Goal: Find specific page/section: Find specific page/section

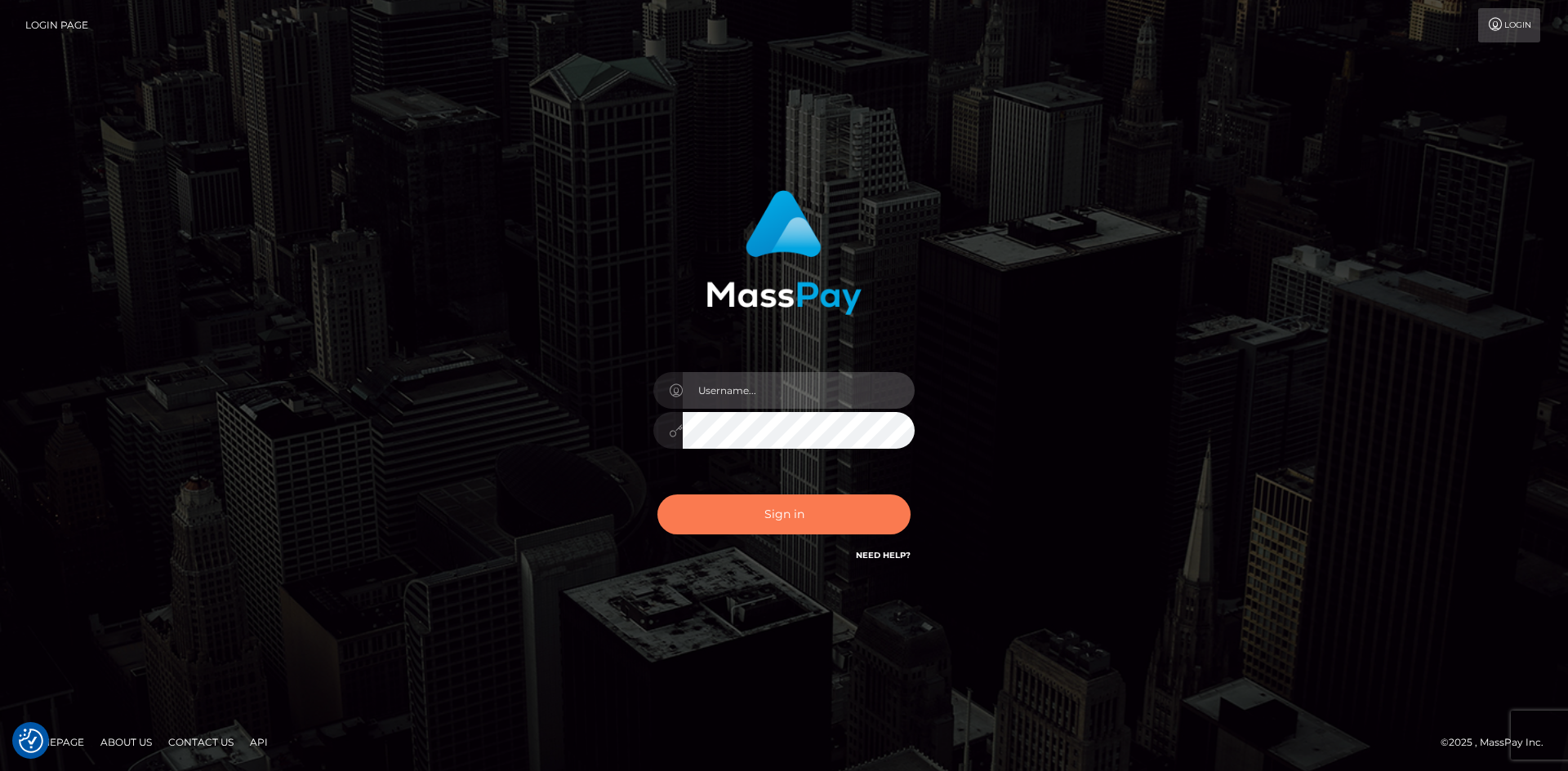
type input "alexstef"
click at [824, 513] on button "Sign in" at bounding box center [784, 515] width 254 height 40
type input "alexstef"
click at [793, 501] on button "Sign in" at bounding box center [784, 515] width 254 height 40
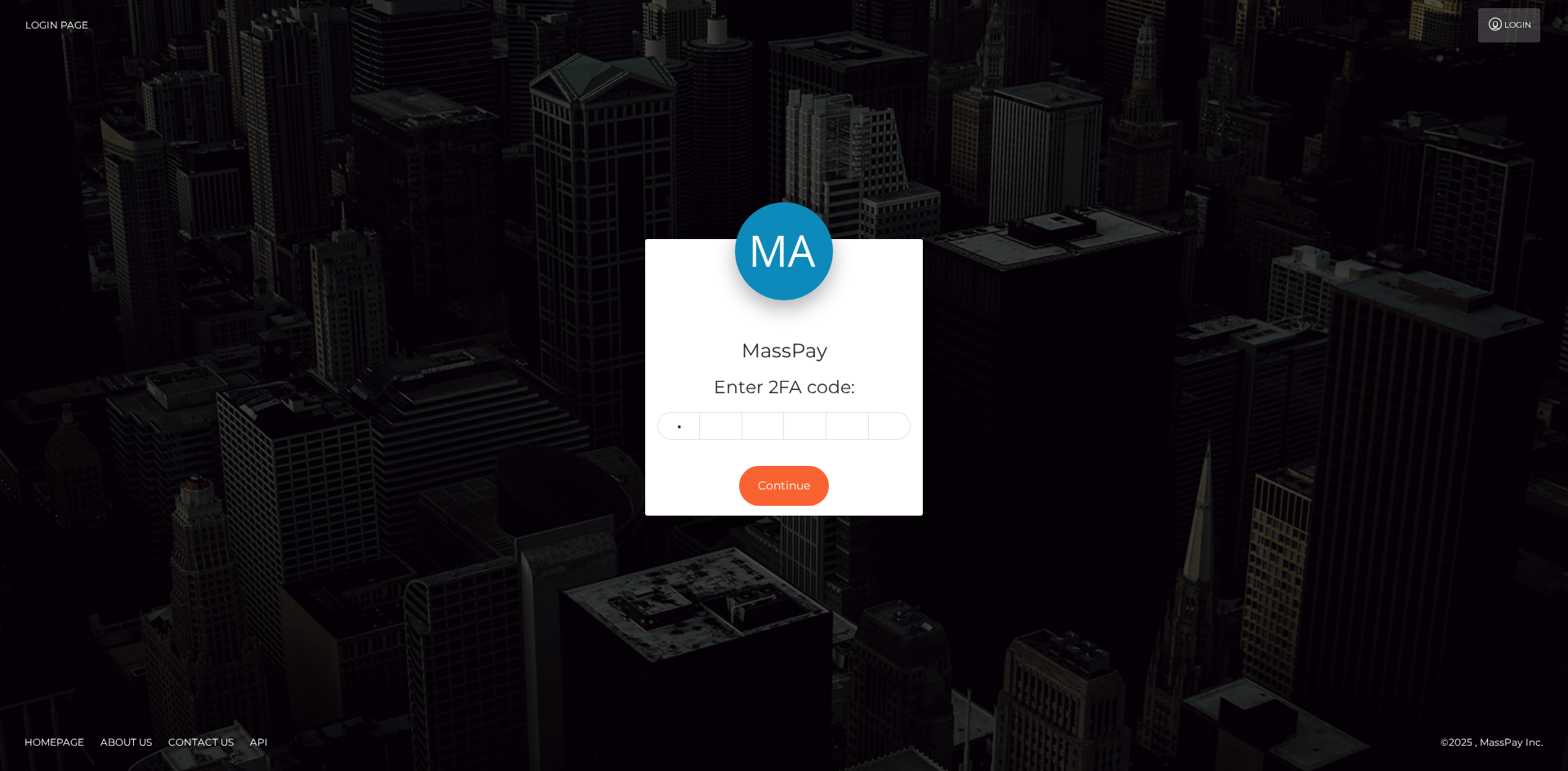
type input "7"
type input "0"
type input "9"
type input "8"
type input "9"
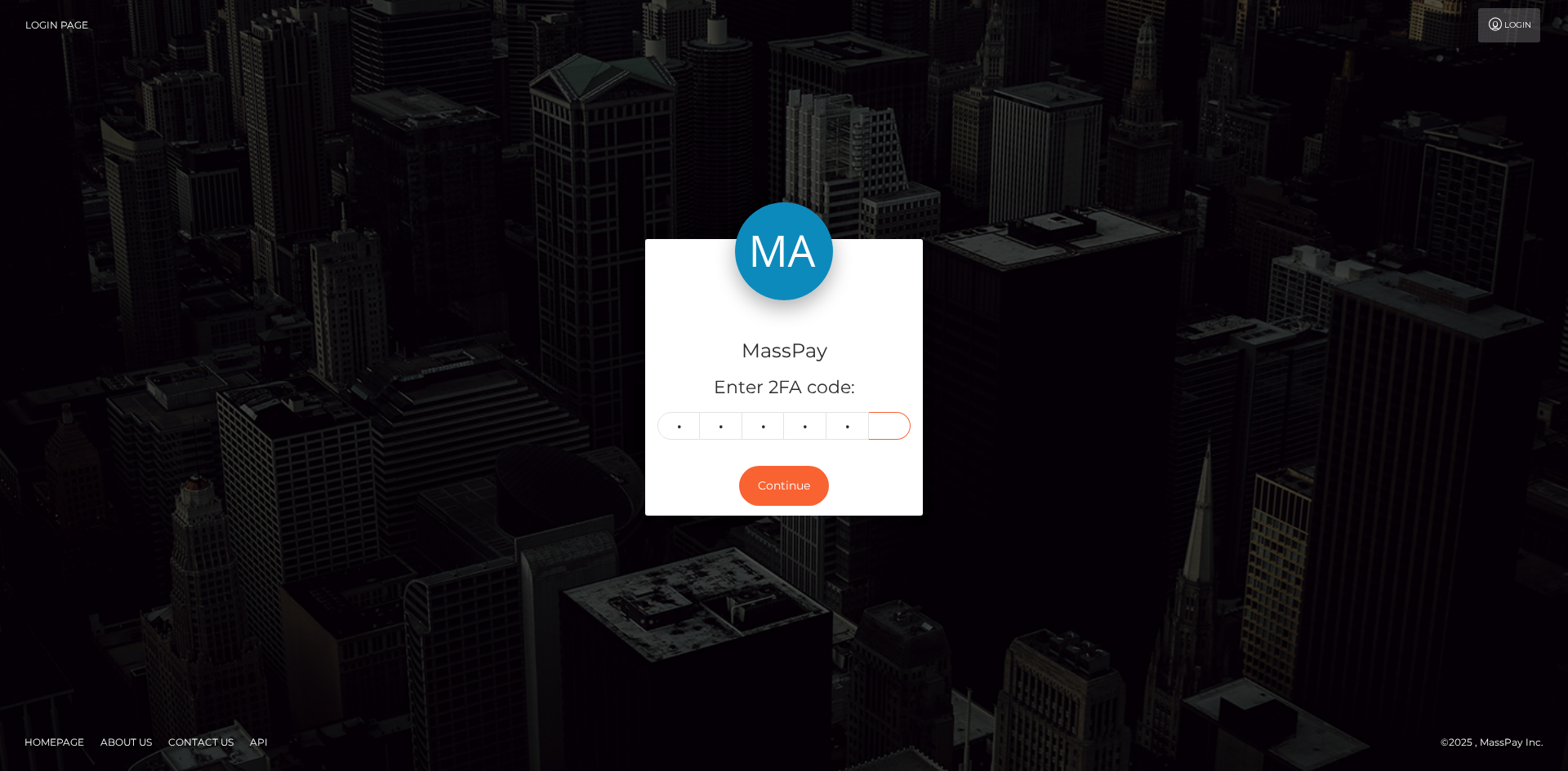
type input "1"
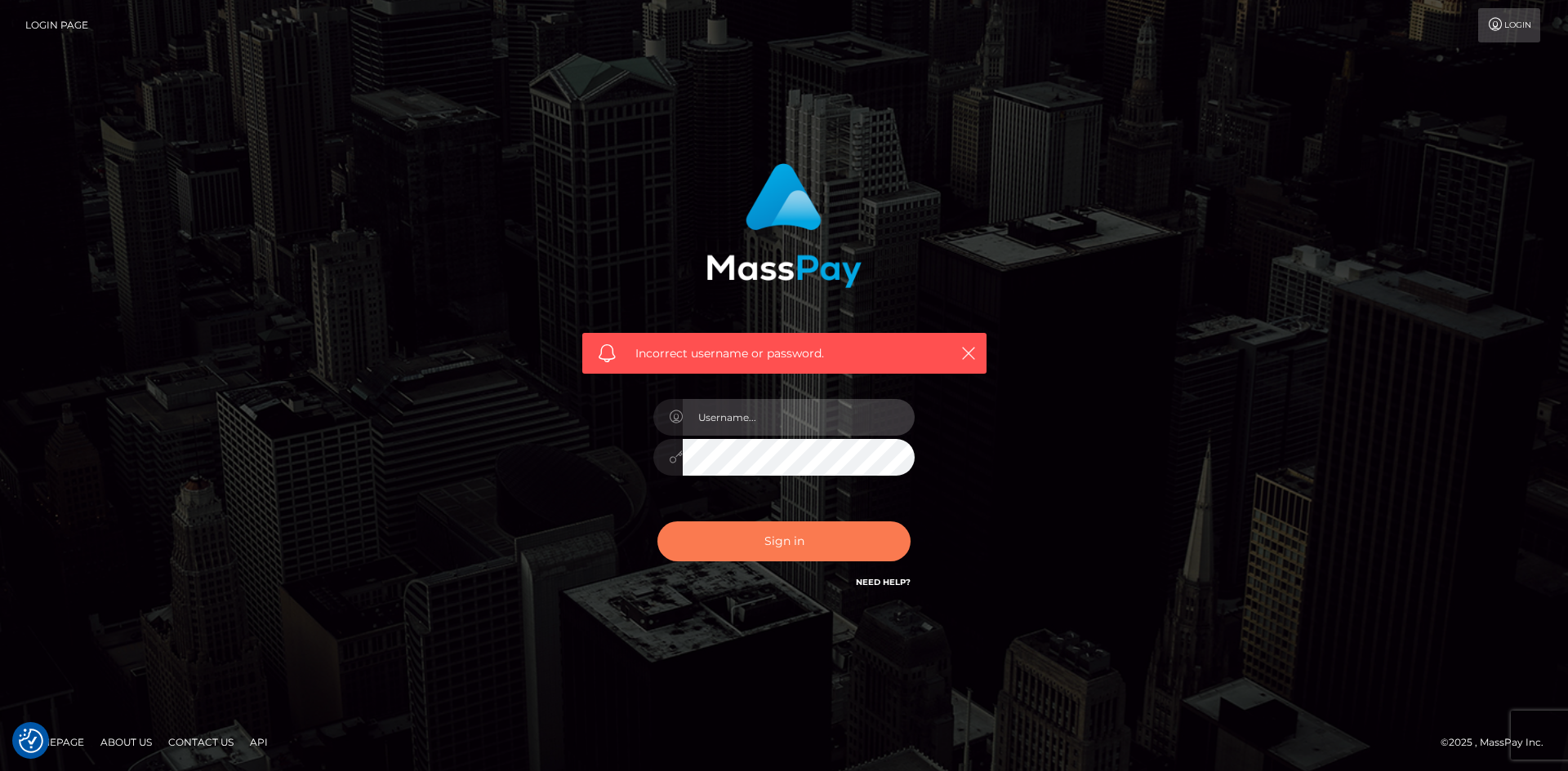
type input "alexstef"
click at [742, 556] on button "Sign in" at bounding box center [784, 542] width 254 height 40
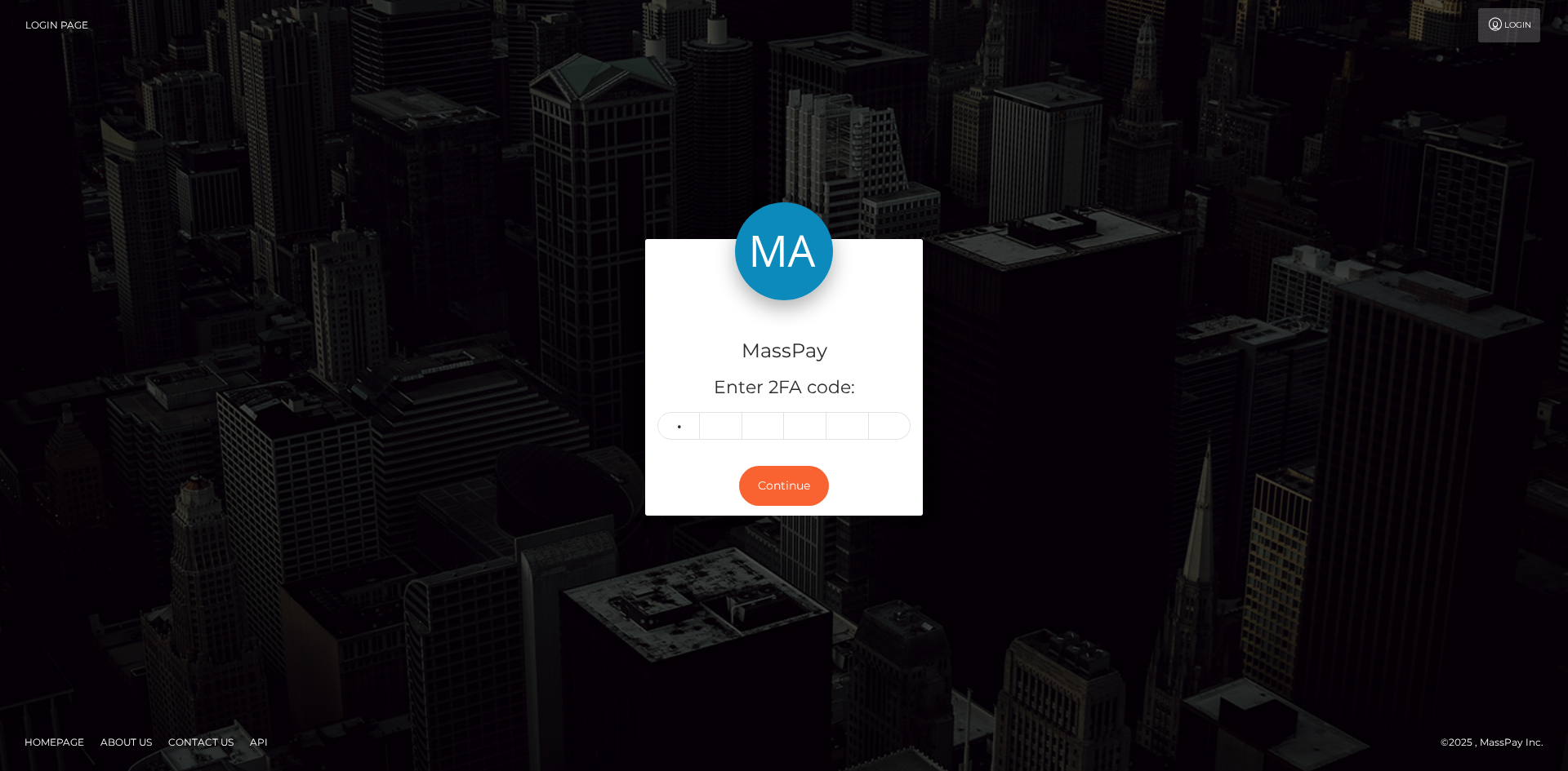
type input "2"
type input "9"
type input "4"
type input "2"
type input "6"
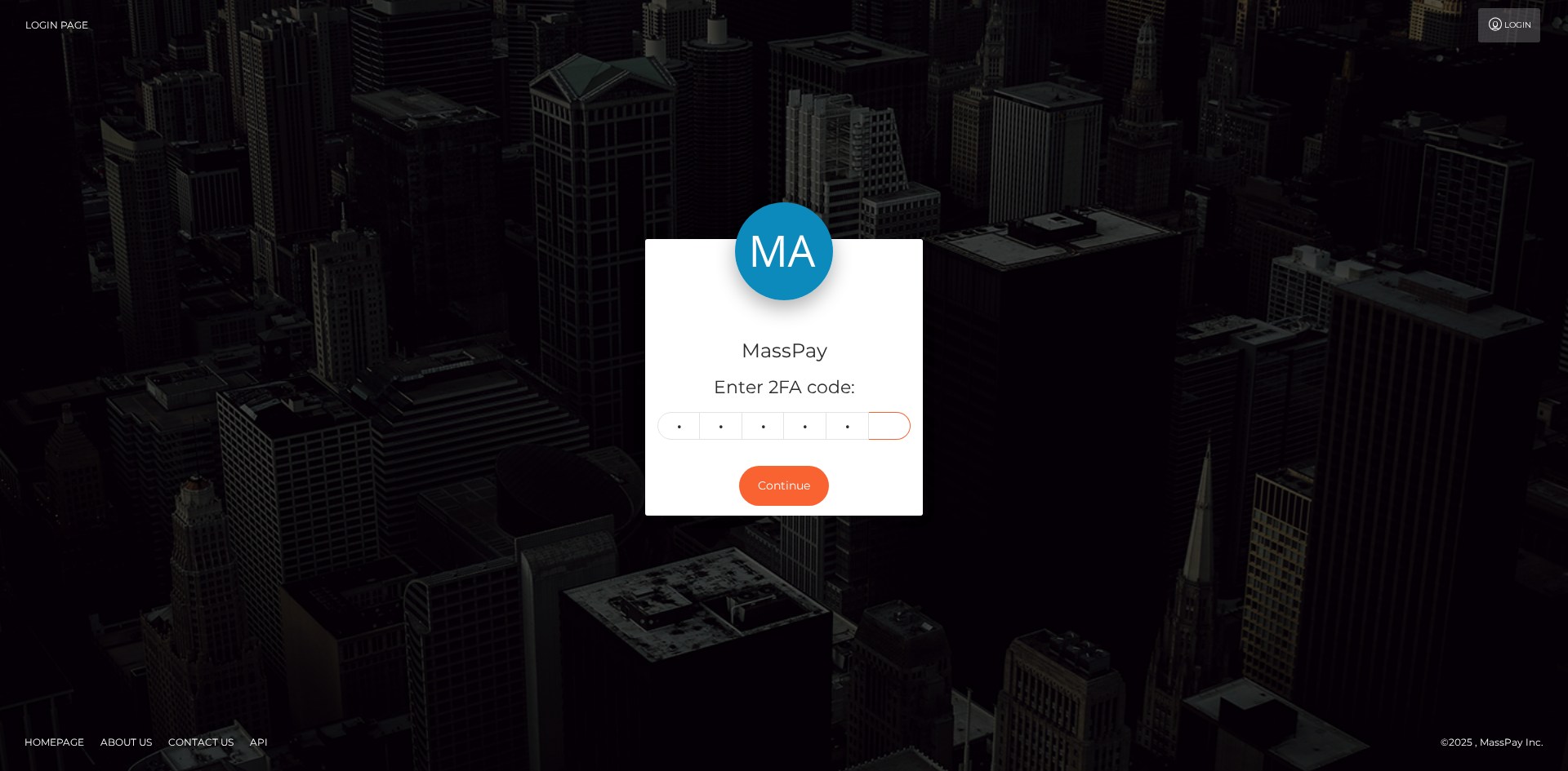
type input "3"
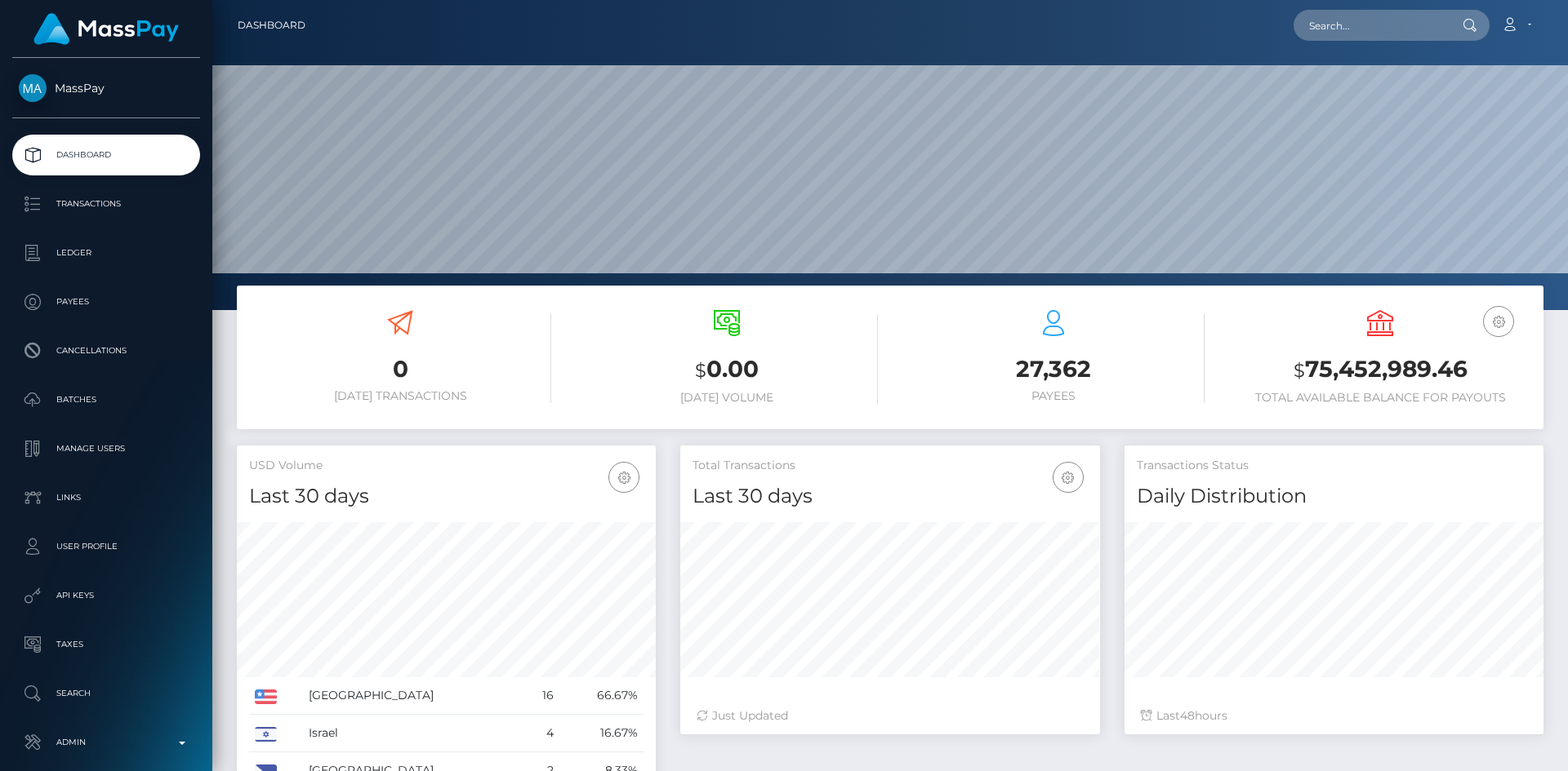
scroll to position [290, 420]
click at [1363, 23] on input "text" at bounding box center [1370, 25] width 154 height 31
paste input "xreganmatthewsx@gmail.com"
type input "xreganmatthewsx@gmail.com"
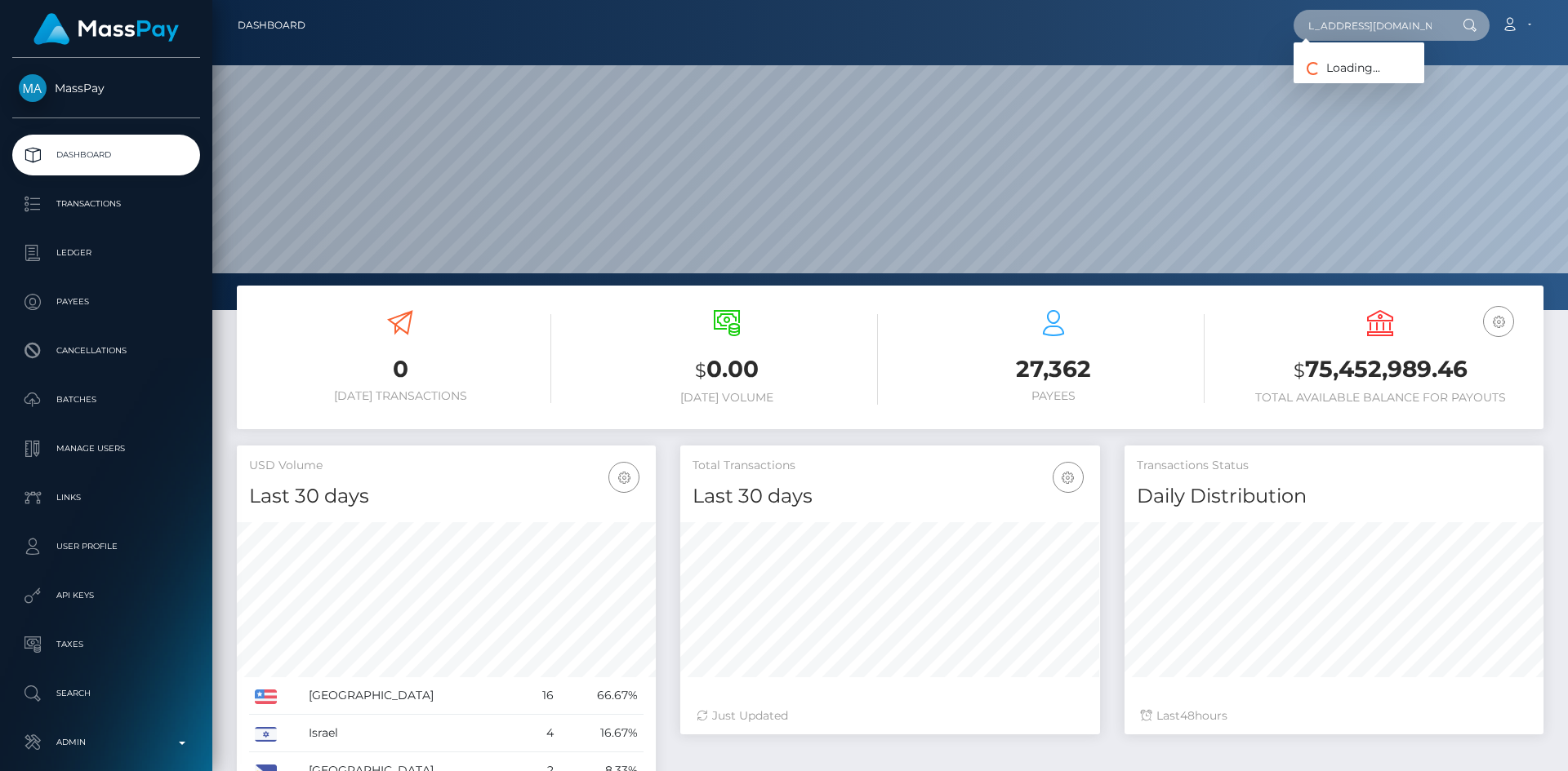
scroll to position [0, 0]
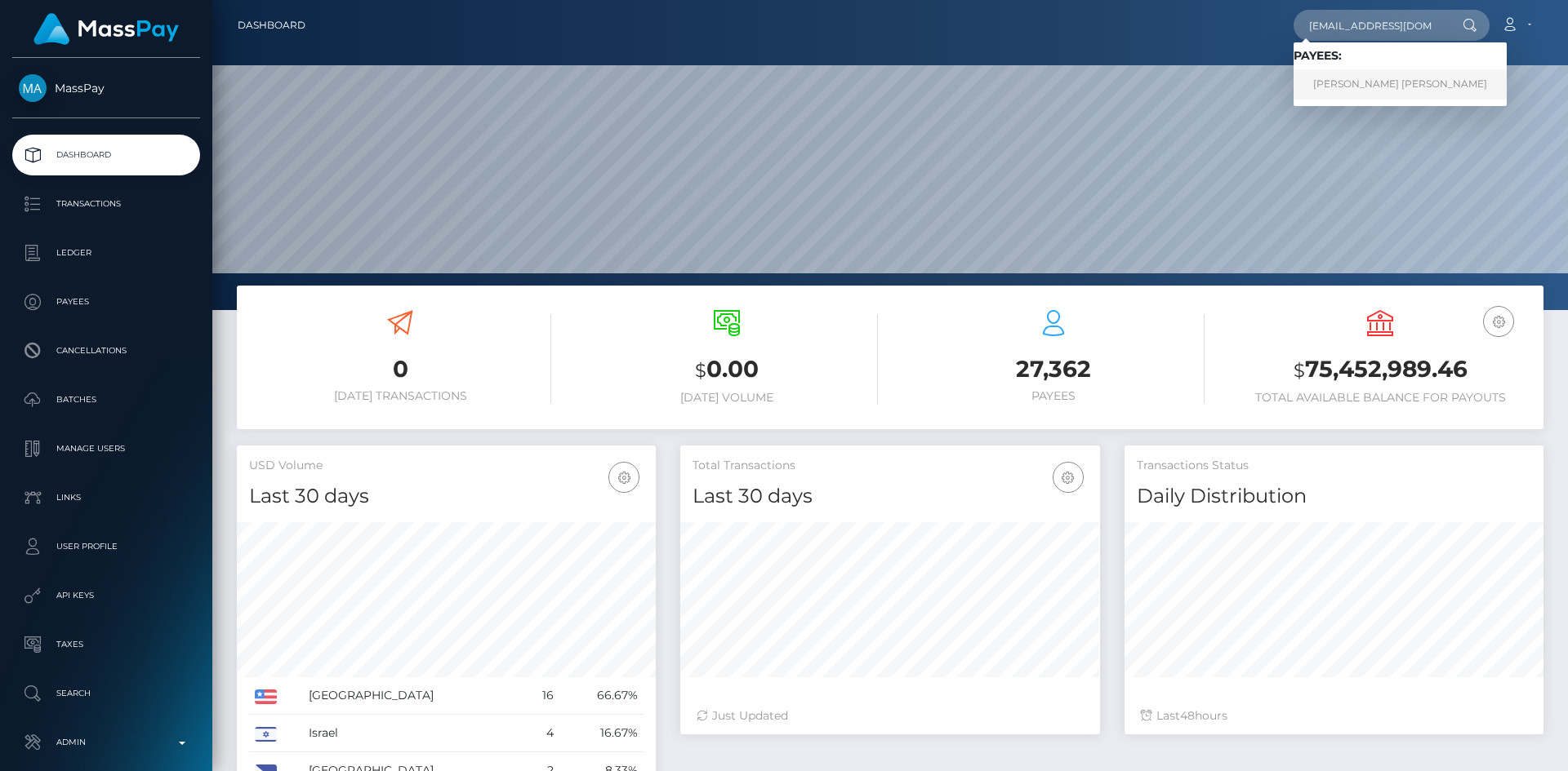
drag, startPoint x: 1339, startPoint y: 83, endPoint x: 1371, endPoint y: 81, distance: 32.1
click at [1371, 81] on link "REGAN JAMES MATTHEWS" at bounding box center [1400, 84] width 213 height 31
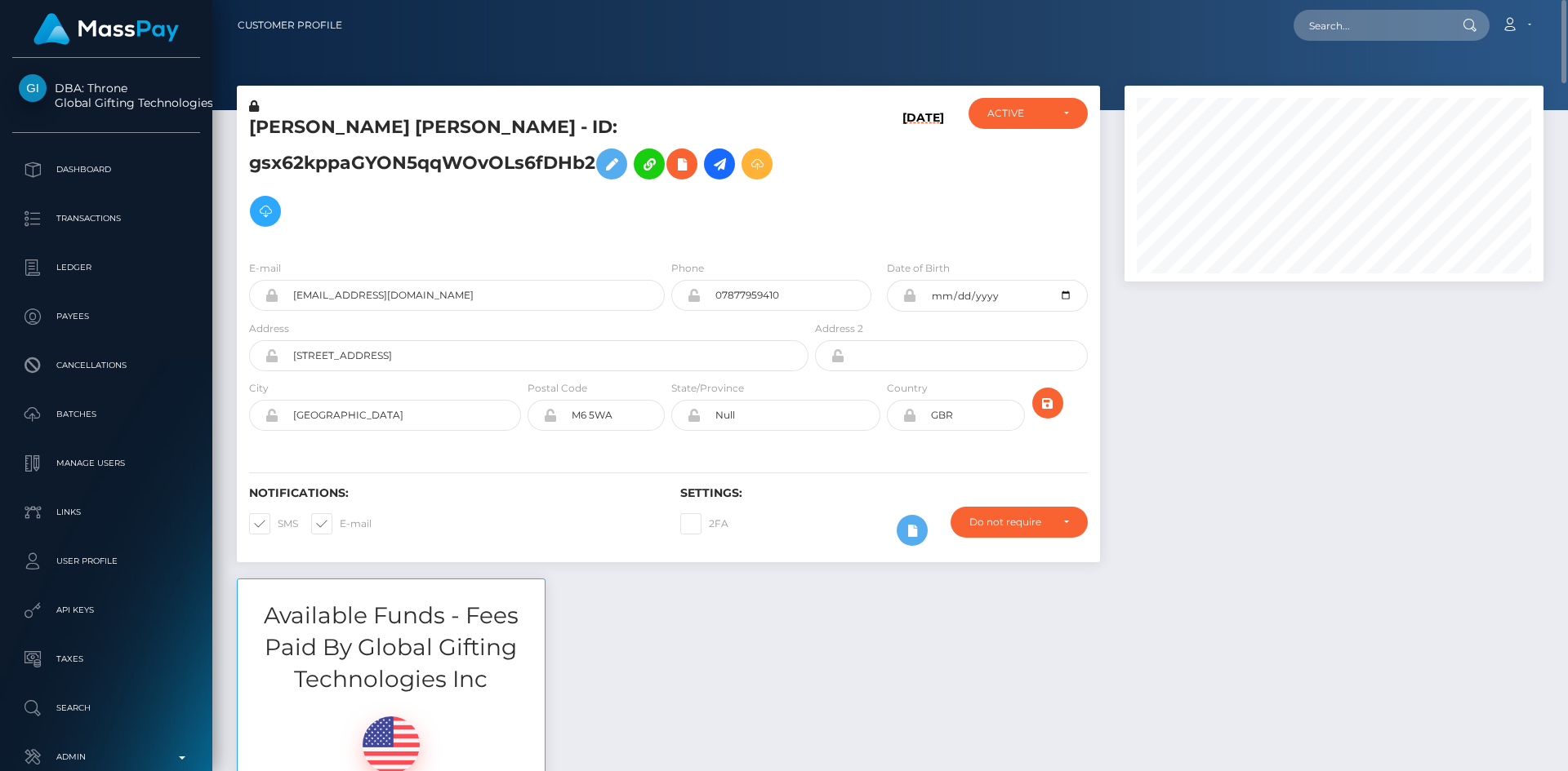
scroll to position [82, 0]
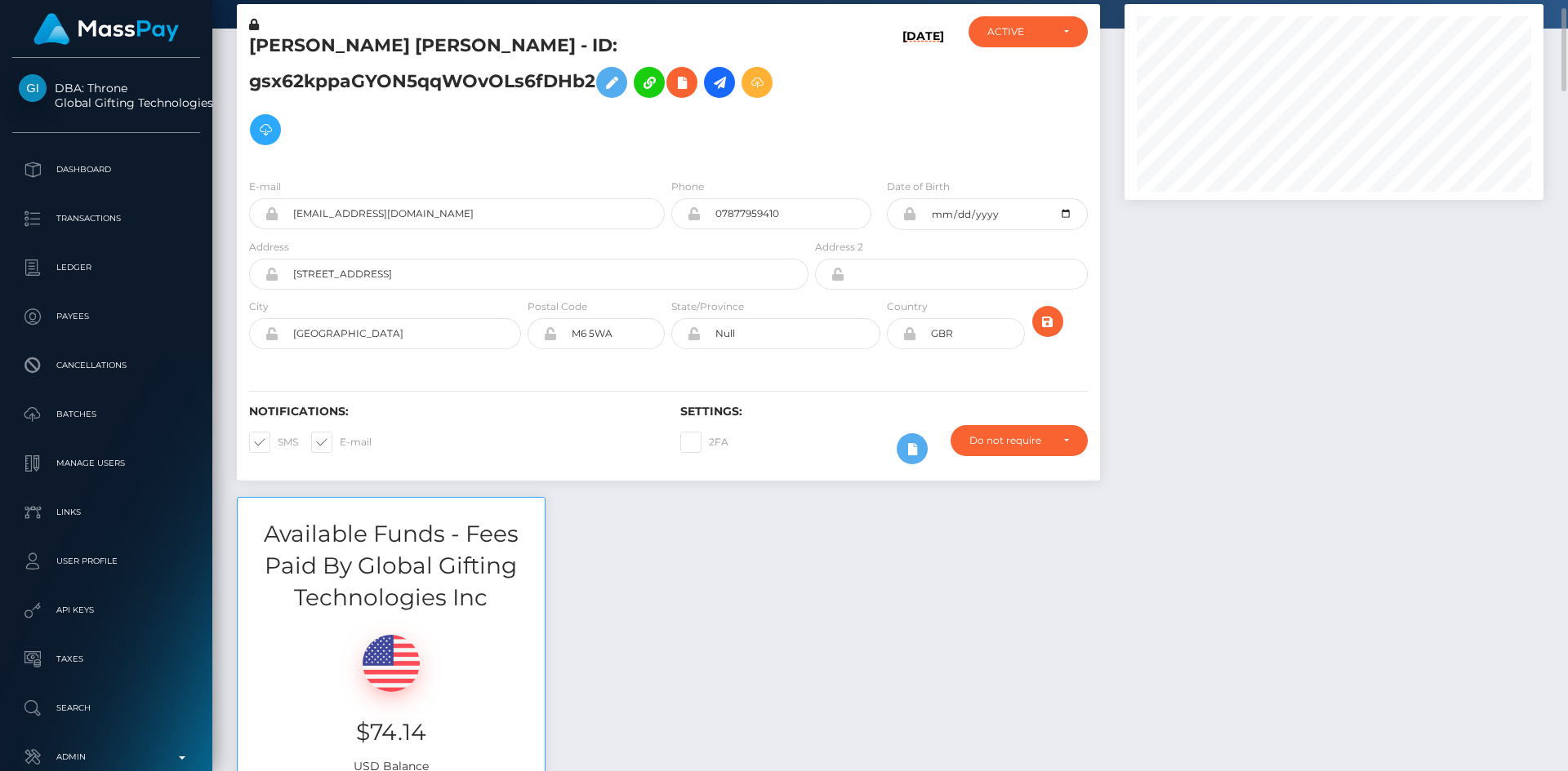
click at [286, 39] on h5 "REGAN JAMES MATTHEWS - ID: gsx62kppaGYON5qqWOvOLs6fDHb2" at bounding box center [524, 93] width 550 height 120
copy h5 "REGAN"
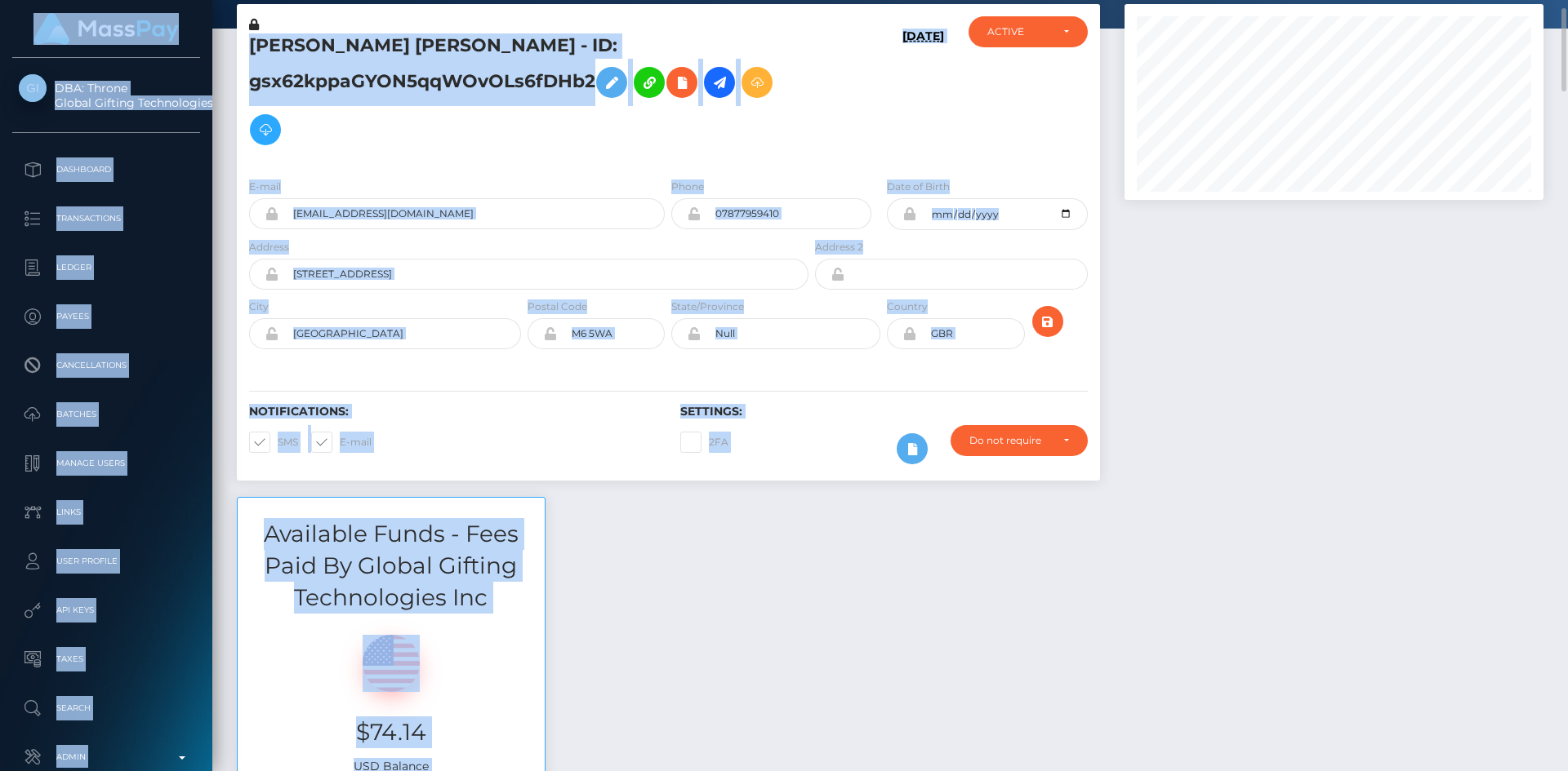
click at [254, 31] on div "REGAN JAMES MATTHEWS - ID: gsx62kppaGYON5qqWOvOLs6fDHb2" at bounding box center [524, 91] width 575 height 149
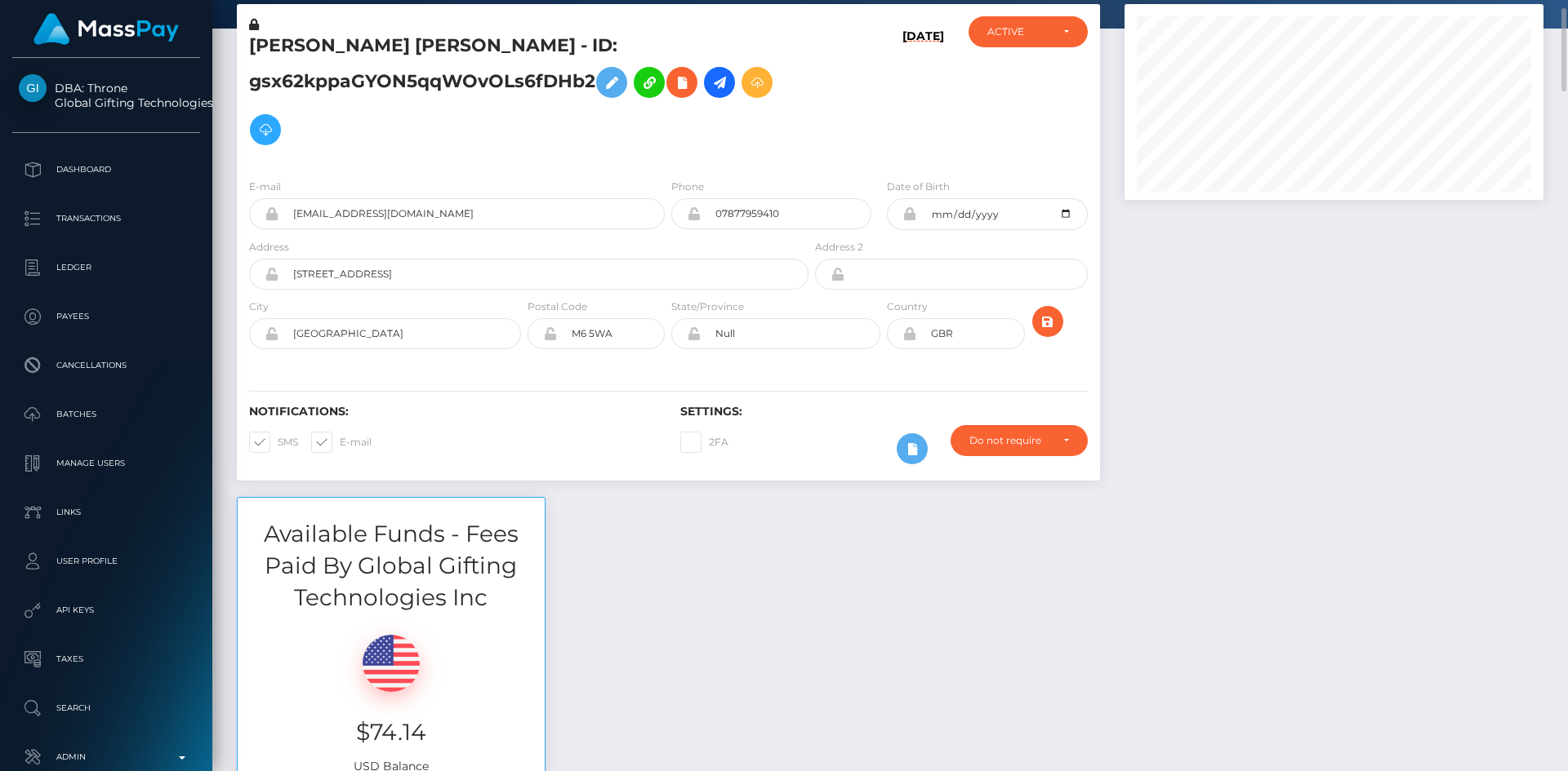
click at [293, 44] on h5 "REGAN JAMES MATTHEWS - ID: gsx62kppaGYON5qqWOvOLs6fDHb2" at bounding box center [524, 93] width 550 height 120
copy h5 "REGAN"
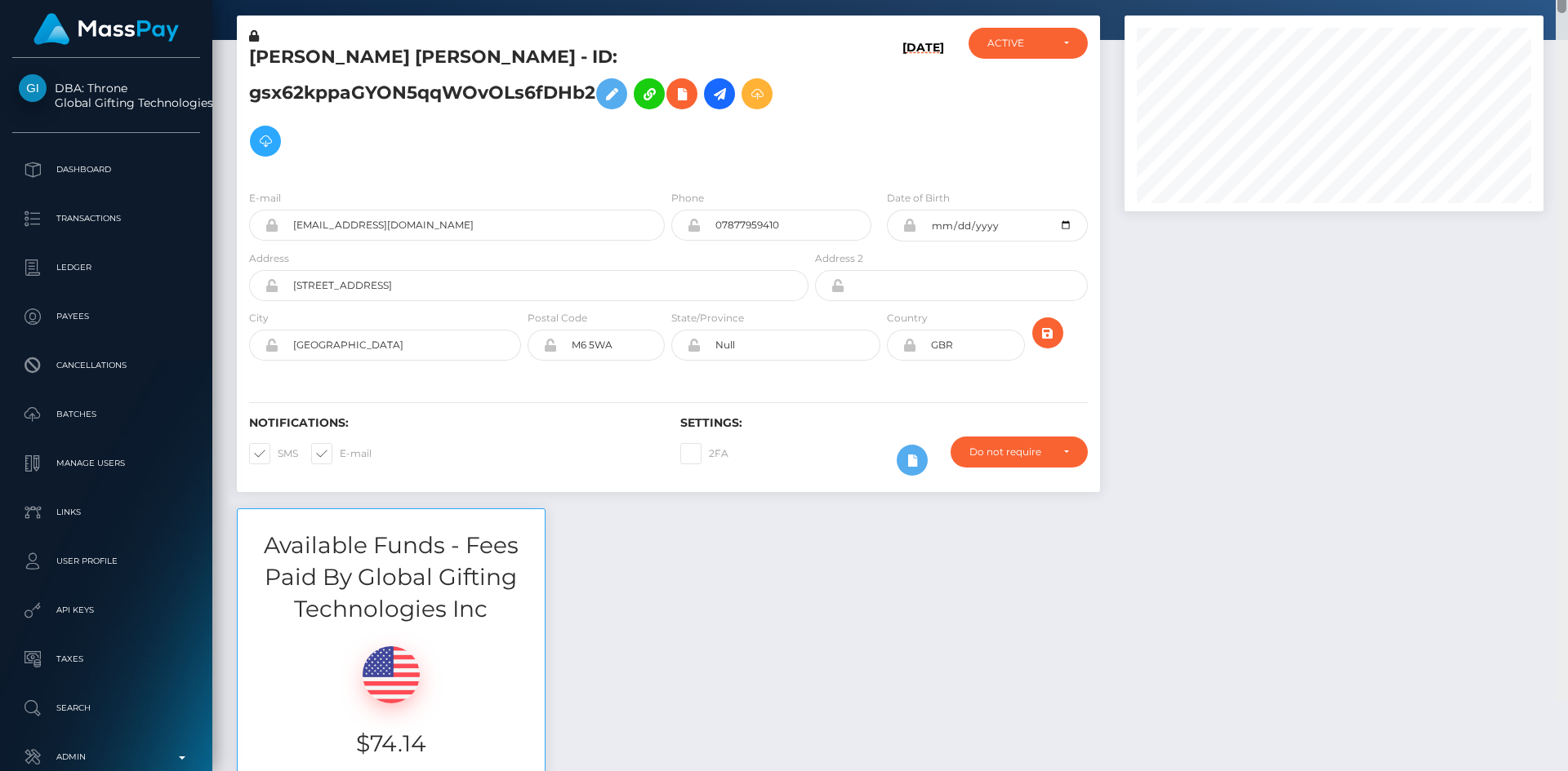
scroll to position [0, 0]
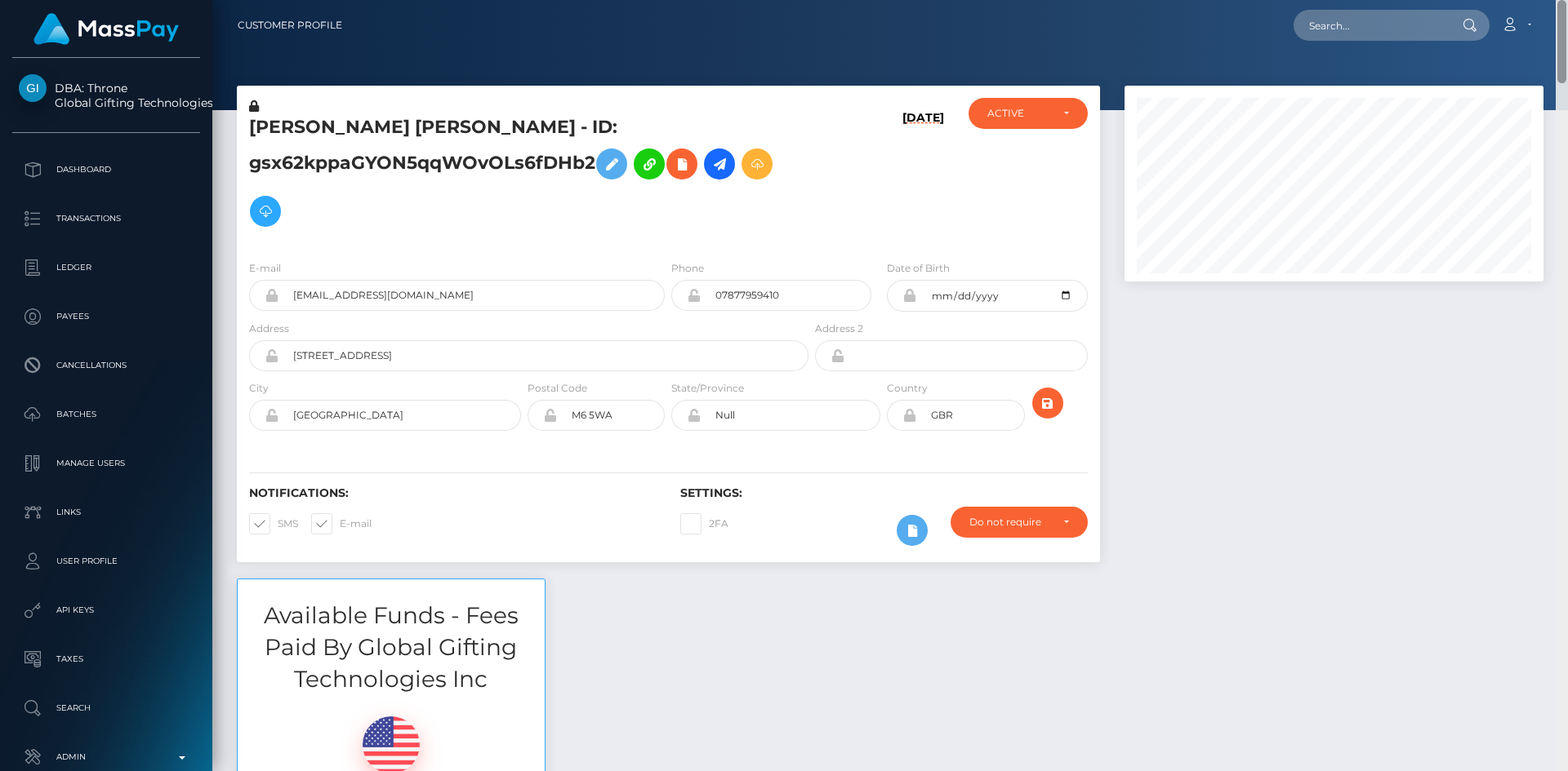
drag, startPoint x: 1564, startPoint y: 100, endPoint x: 1512, endPoint y: 6, distance: 107.4
click at [1564, 0] on html "DBA: Throne Global Gifting Technologies Inc Dashboard Transactions Ledger Payee…" at bounding box center [784, 386] width 1568 height 771
click at [1385, 20] on input "text" at bounding box center [1370, 25] width 154 height 31
paste input "goddesslondon30@gmail.com"
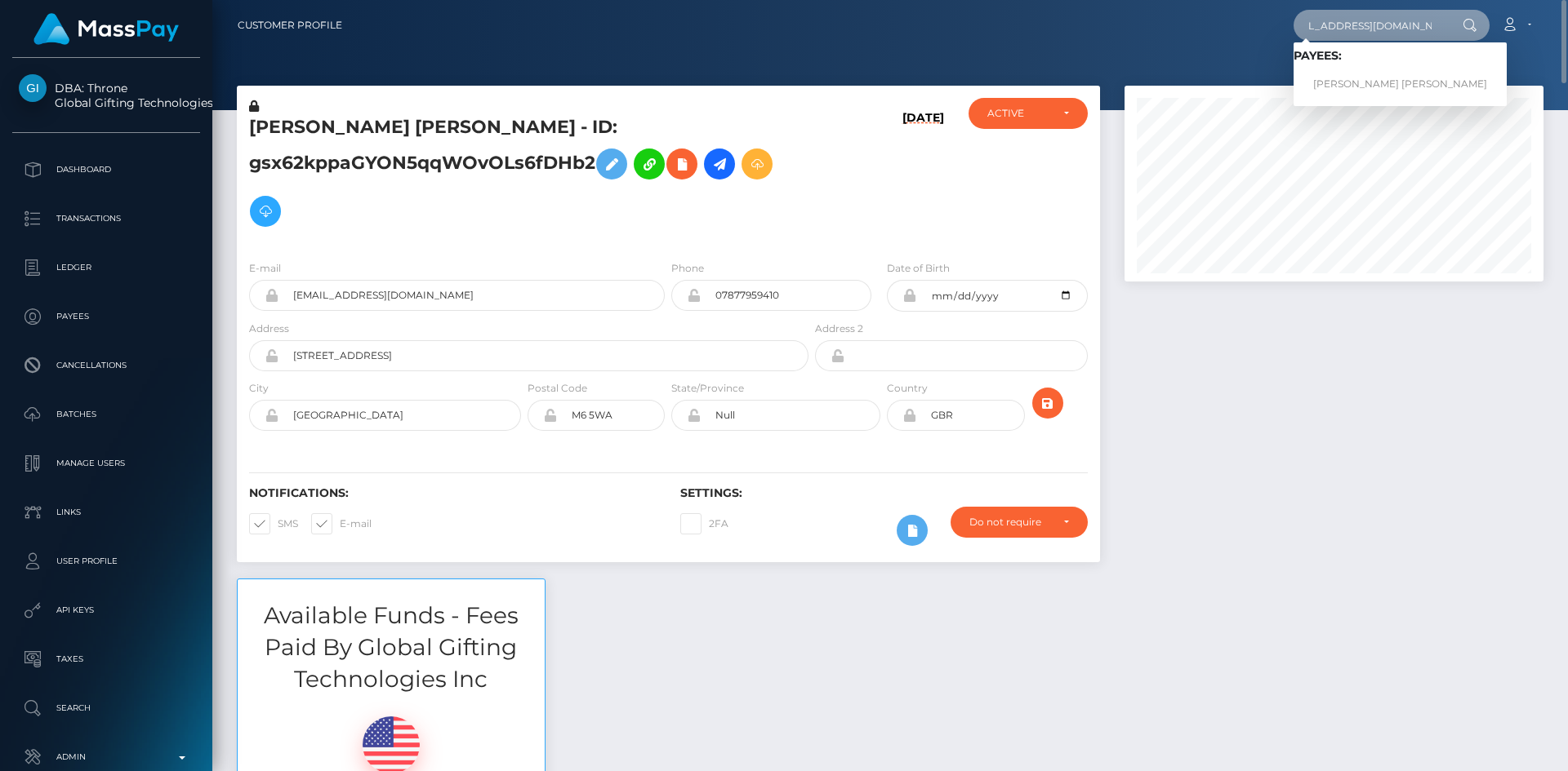
type input "goddesslondon30@gmail.com"
drag, startPoint x: 1359, startPoint y: 83, endPoint x: 1334, endPoint y: 86, distance: 25.2
click at [1359, 83] on link "ELLA SIRENA DANIEL" at bounding box center [1400, 84] width 213 height 31
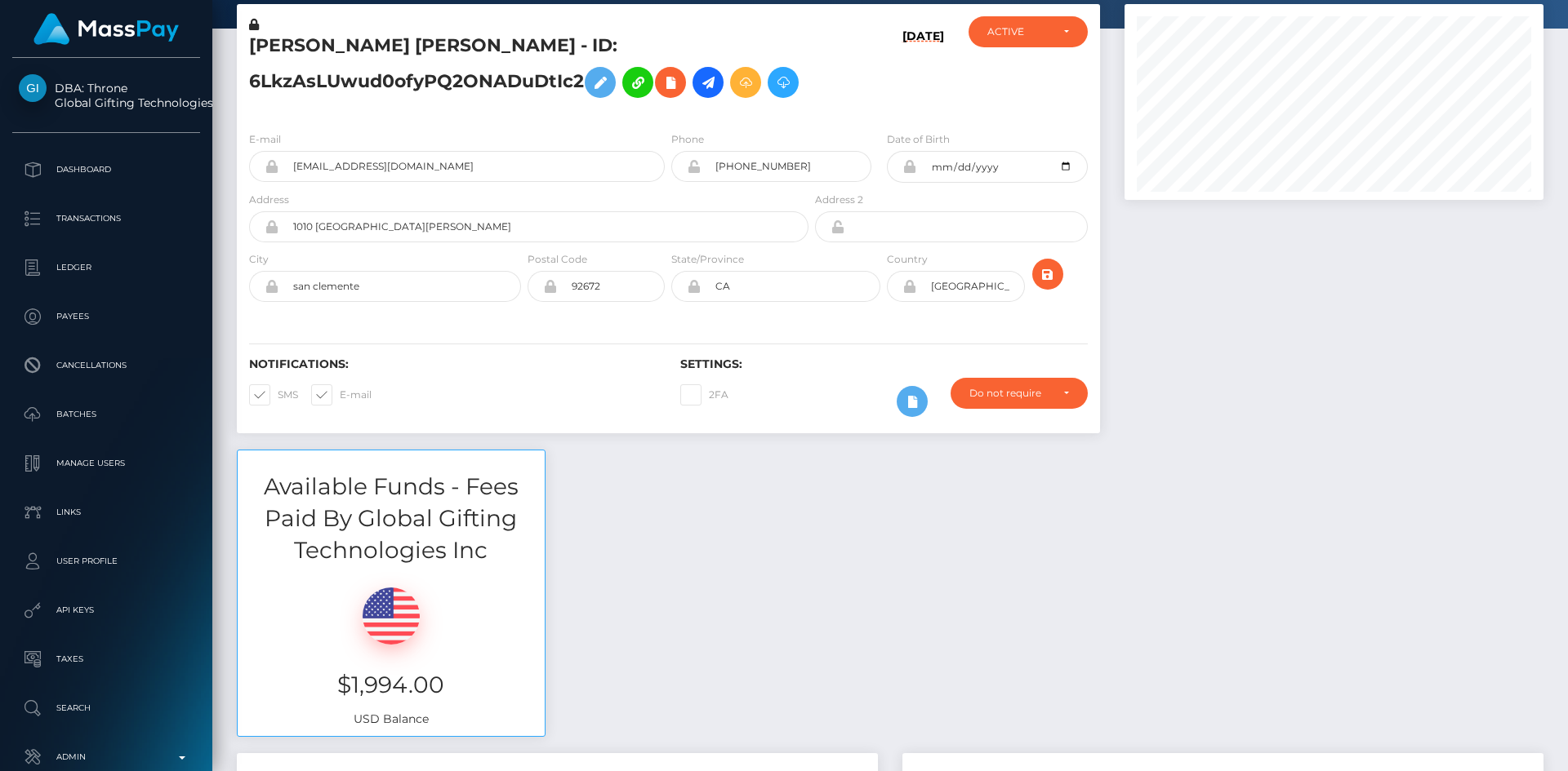
scroll to position [164, 0]
